Goal: Task Accomplishment & Management: Manage account settings

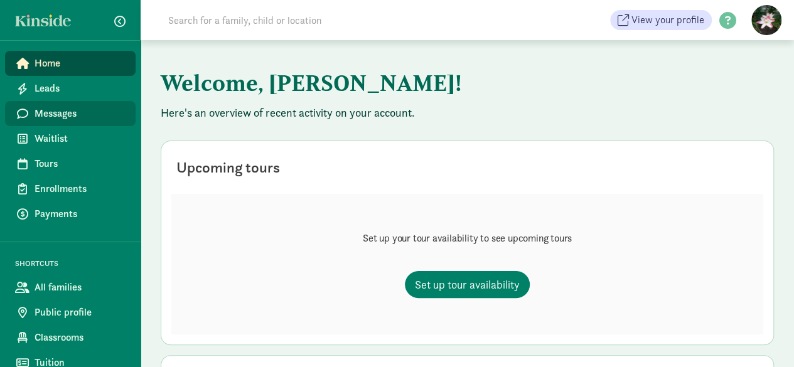
click at [30, 115] on link "Messages" at bounding box center [70, 113] width 131 height 25
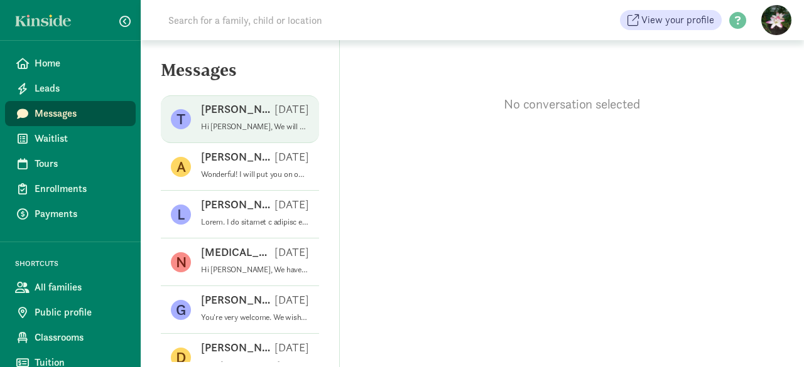
click at [197, 126] on div "T Tessa V Sep 08 Hi Tessa, We will most likely have space in May/June in our Ro…" at bounding box center [240, 119] width 158 height 48
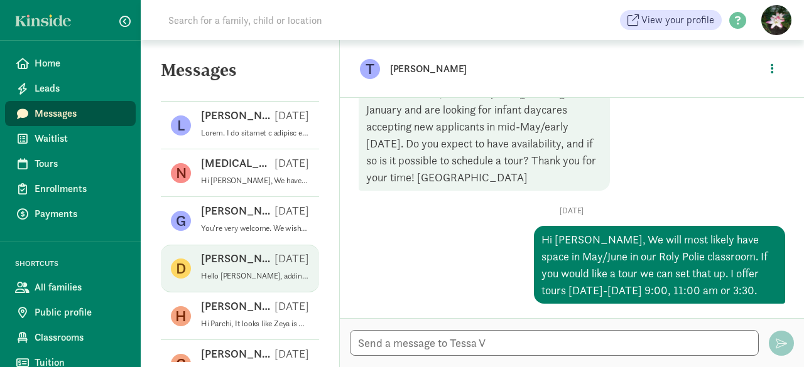
scroll to position [126, 0]
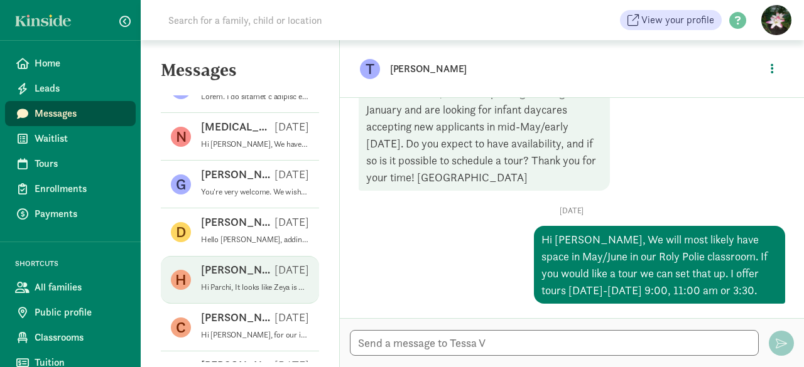
click at [249, 278] on div "Harisharan P Jun 05" at bounding box center [255, 272] width 108 height 20
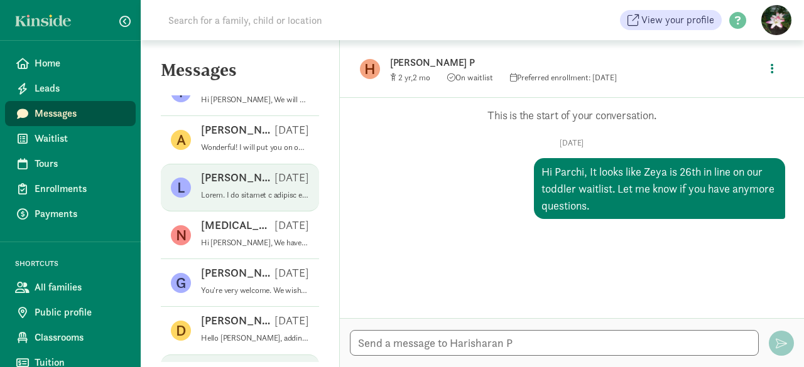
scroll to position [0, 0]
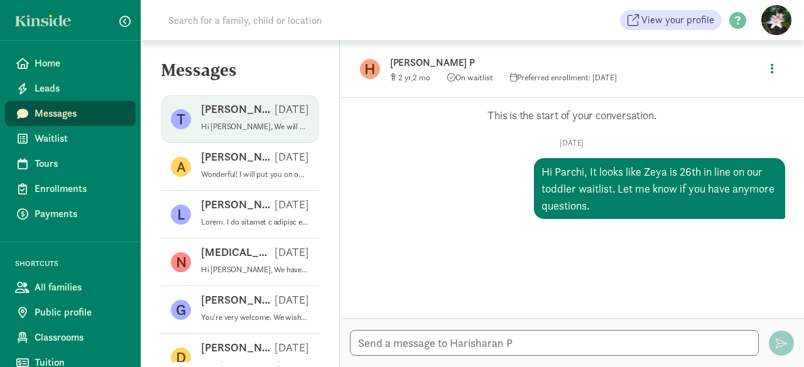
click at [225, 125] on p "Hi Tessa, We will most likely have space in May/June in our Roly Polie classroo…" at bounding box center [255, 127] width 108 height 10
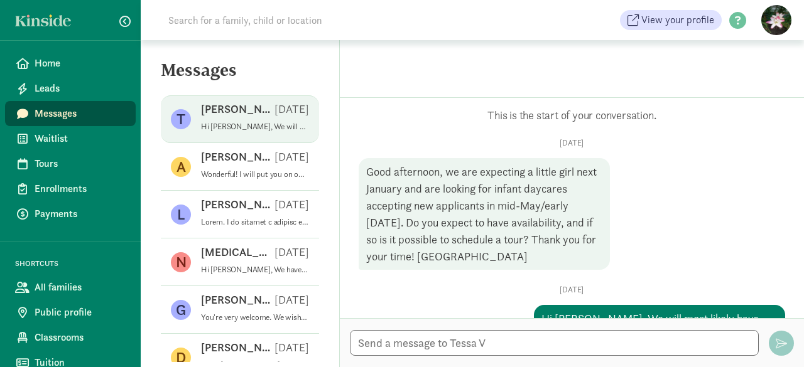
scroll to position [79, 0]
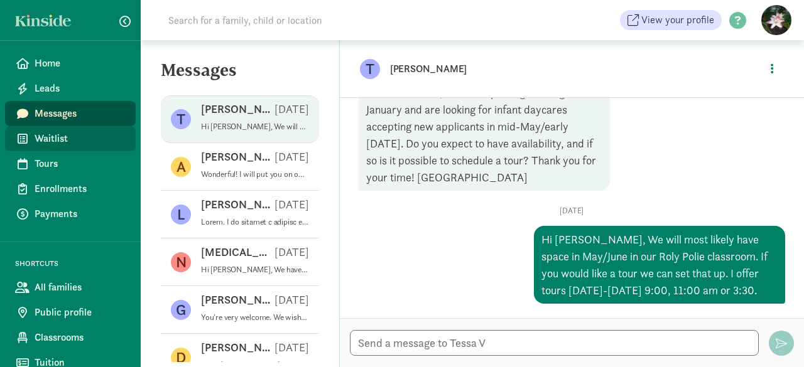
click at [53, 133] on span "Waitlist" at bounding box center [80, 138] width 91 height 15
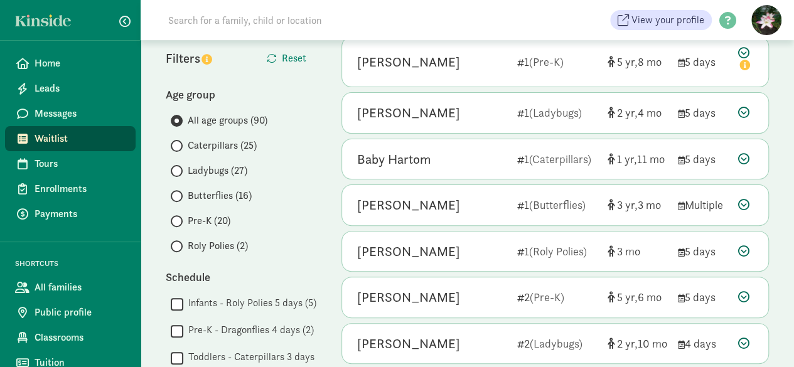
scroll to position [126, 0]
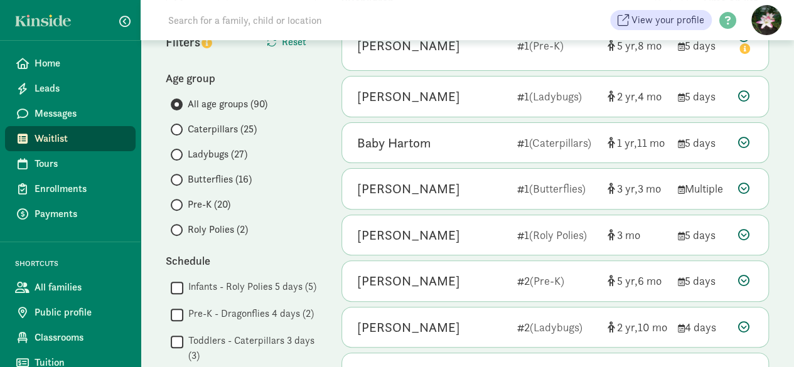
click at [207, 158] on span "Ladybugs (27)" at bounding box center [218, 154] width 60 height 15
click at [179, 158] on input "Ladybugs (27)" at bounding box center [175, 155] width 8 height 8
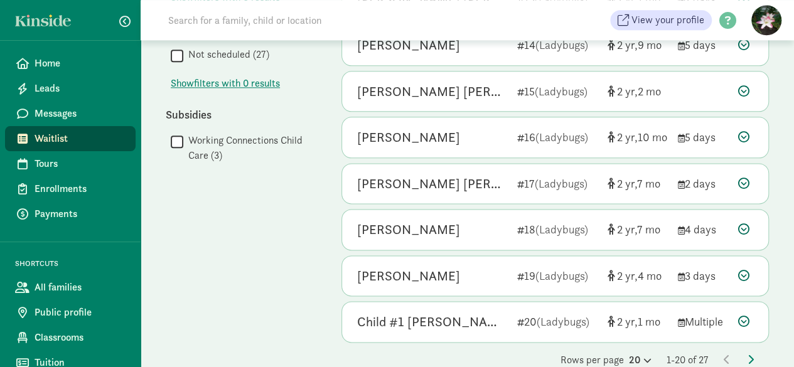
scroll to position [748, 0]
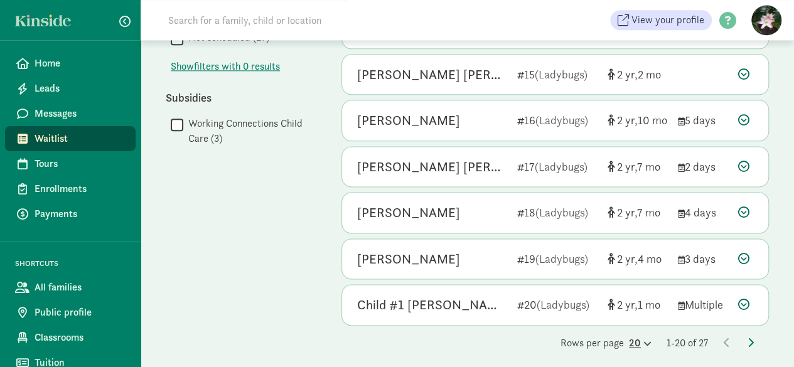
click at [643, 340] on icon at bounding box center [646, 344] width 11 height 8
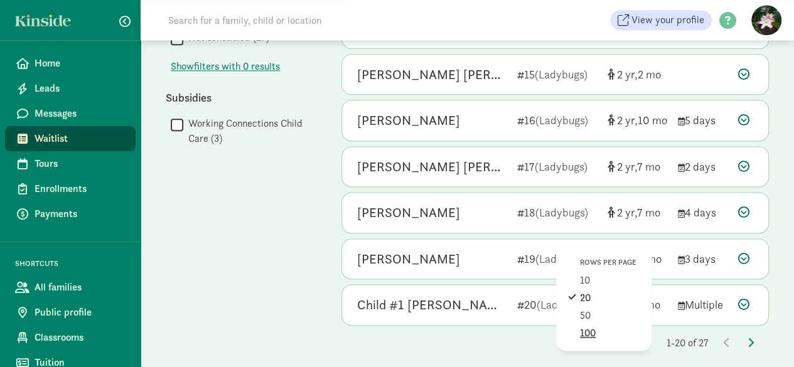
click at [612, 328] on div "100" at bounding box center [610, 333] width 60 height 15
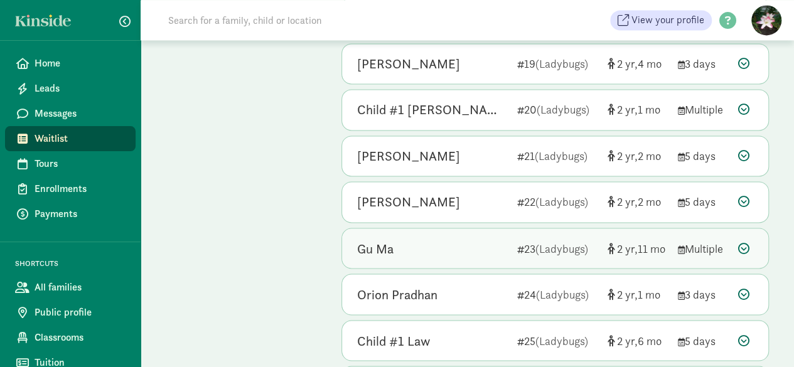
scroll to position [1005, 0]
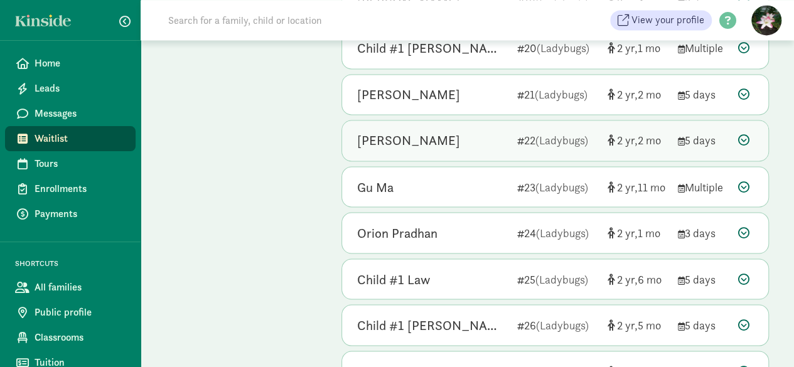
click at [373, 139] on div "Marcus Cheng" at bounding box center [408, 141] width 103 height 20
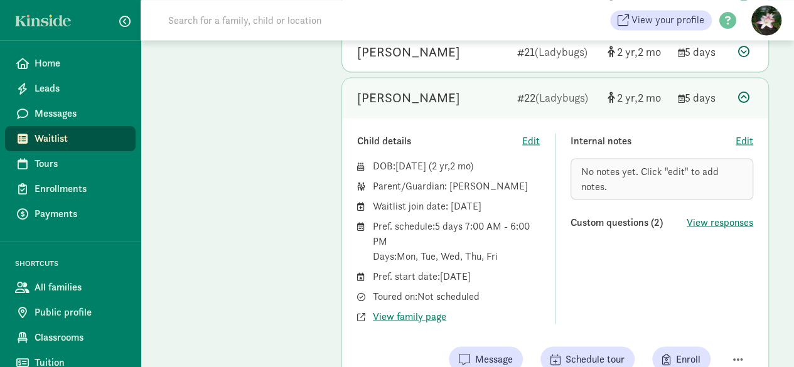
scroll to position [1067, 0]
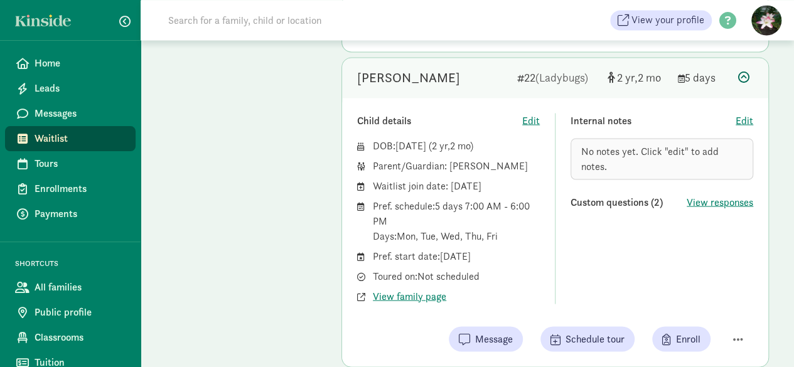
click at [641, 164] on div "No notes yet. Click "edit" to add notes." at bounding box center [662, 158] width 183 height 41
click at [631, 160] on div "No notes yet. Click "edit" to add notes." at bounding box center [662, 158] width 183 height 41
click at [752, 113] on span "Edit" at bounding box center [745, 120] width 18 height 15
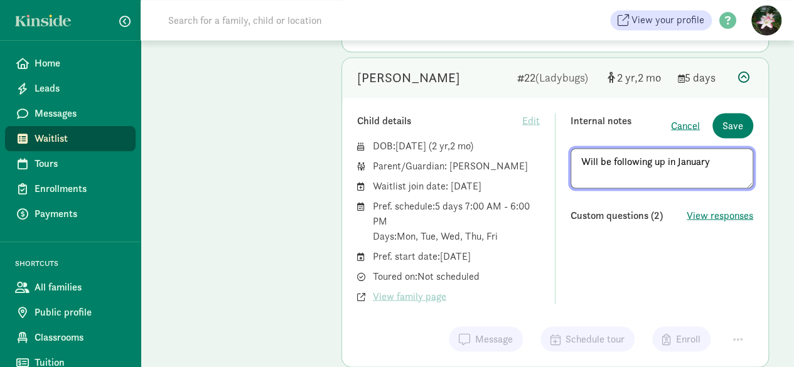
click at [583, 151] on textarea "Will be following up in January" at bounding box center [662, 168] width 183 height 40
type textarea "Called and Will be following up in January"
click at [733, 119] on span "Save" at bounding box center [733, 125] width 21 height 15
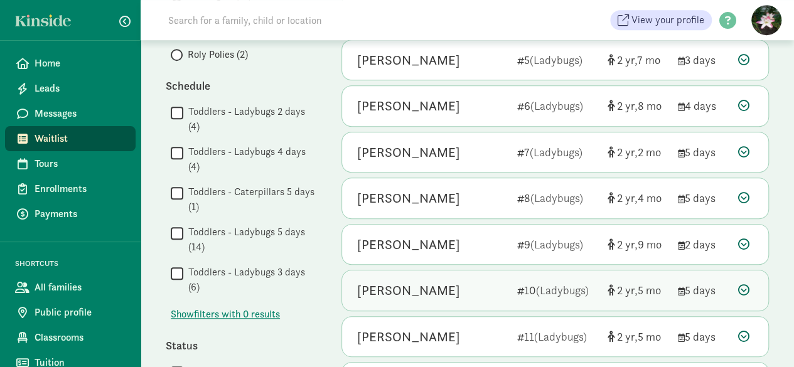
scroll to position [0, 0]
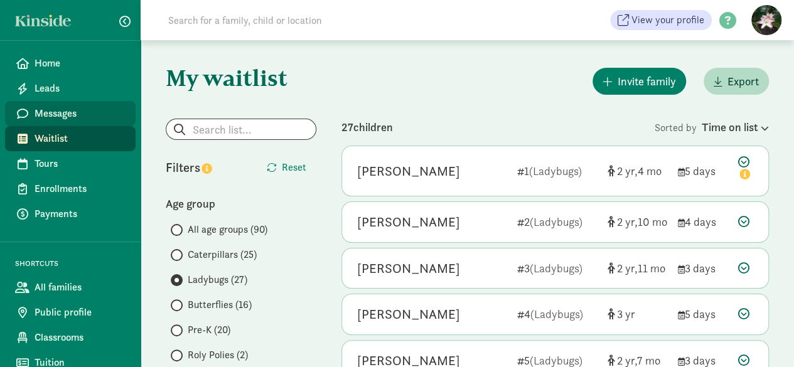
click at [62, 115] on span "Messages" at bounding box center [80, 113] width 91 height 15
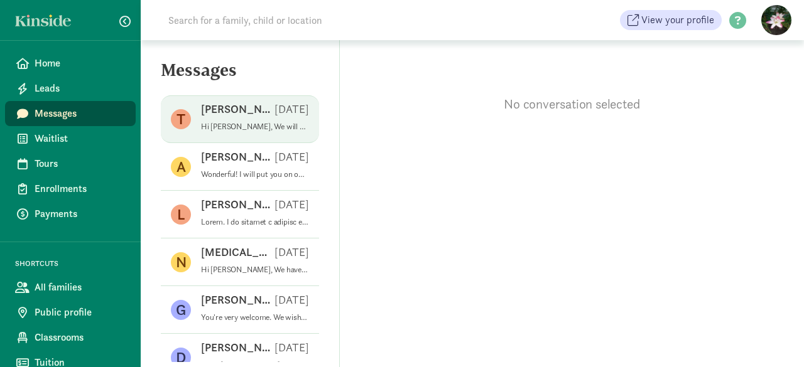
drag, startPoint x: 254, startPoint y: 127, endPoint x: 267, endPoint y: 120, distance: 15.4
click at [254, 127] on p "Hi Tessa, We will most likely have space in May/June in our Roly Polie classroo…" at bounding box center [255, 127] width 108 height 10
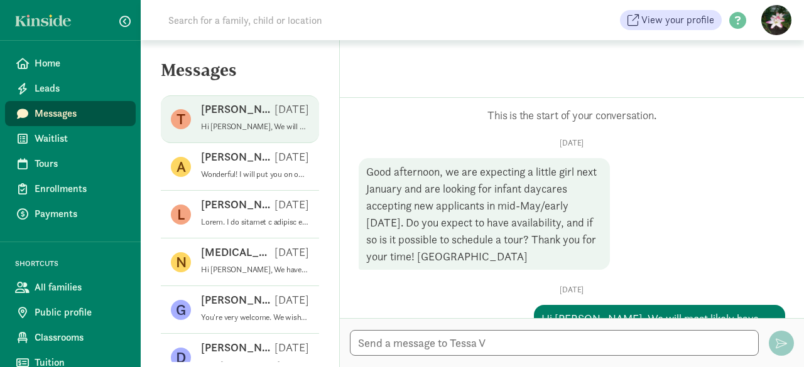
scroll to position [79, 0]
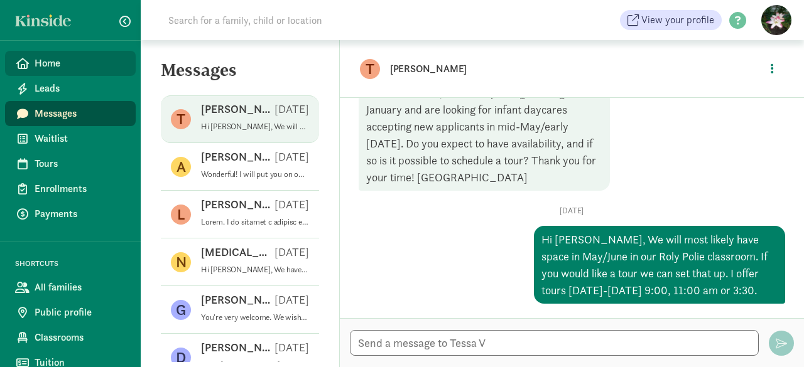
click at [45, 63] on span "Home" at bounding box center [80, 63] width 91 height 15
